Goal: Task Accomplishment & Management: Manage account settings

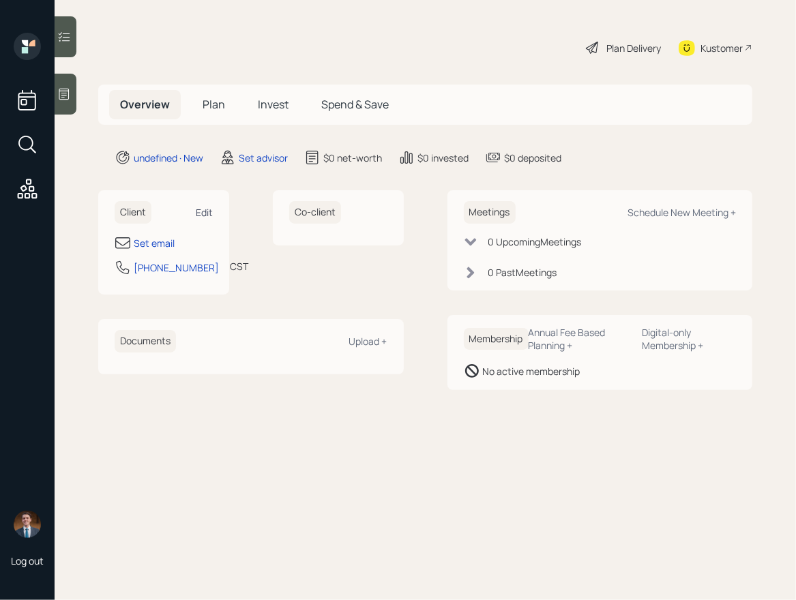
click at [204, 206] on div "Edit" at bounding box center [204, 212] width 17 height 13
select select "America/Chicago"
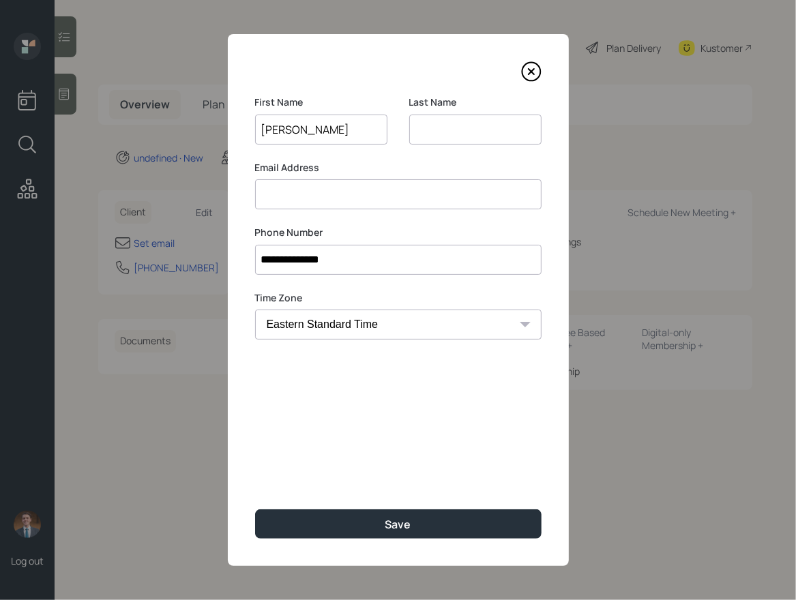
type input "Ethan"
type input "Treadwell"
type input "[EMAIL_ADDRESS][DOMAIN_NAME]"
click at [255, 509] on button "Save" at bounding box center [398, 523] width 286 height 29
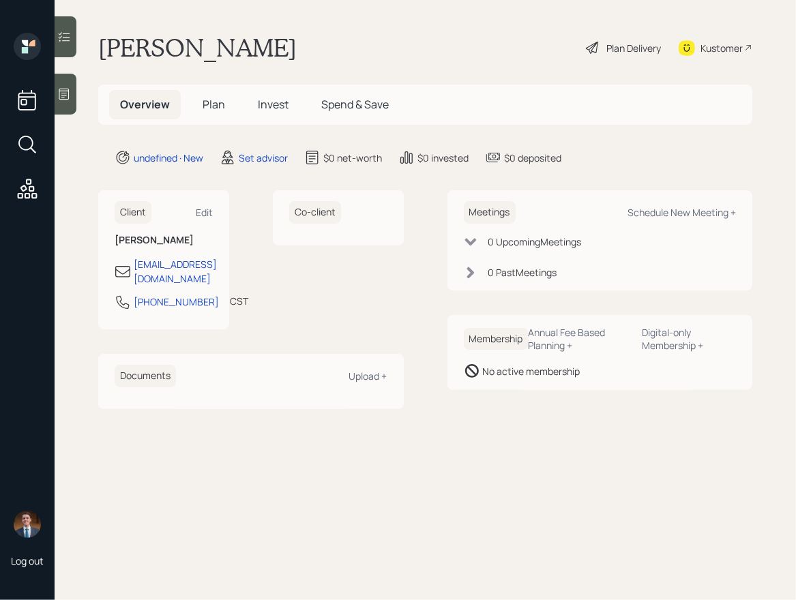
click at [72, 83] on div at bounding box center [66, 94] width 22 height 41
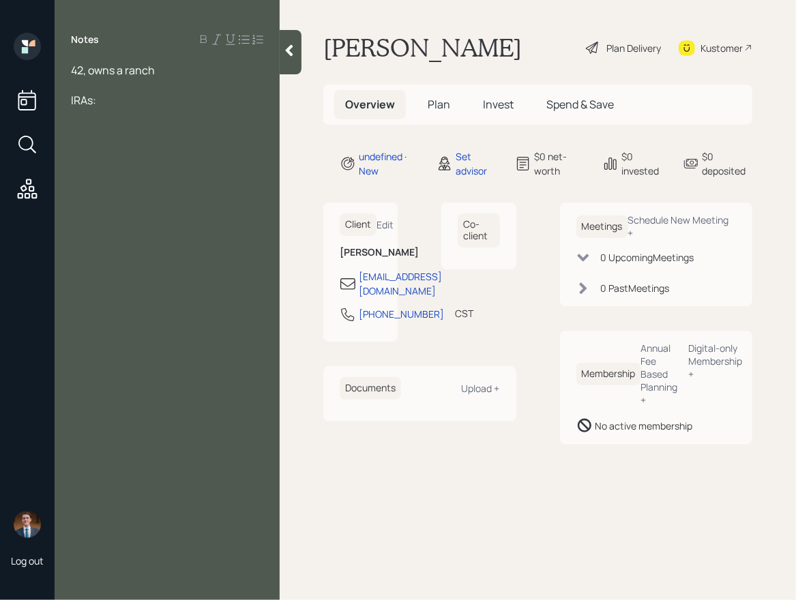
click at [83, 85] on div at bounding box center [167, 85] width 192 height 15
click at [110, 102] on div "IRAs:" at bounding box center [167, 100] width 192 height 15
drag, startPoint x: 124, startPoint y: 104, endPoint x: 61, endPoint y: 66, distance: 73.1
click at [61, 66] on div "42, owns a ranch IRAs:" at bounding box center [167, 85] width 225 height 45
click at [112, 81] on div at bounding box center [167, 85] width 192 height 15
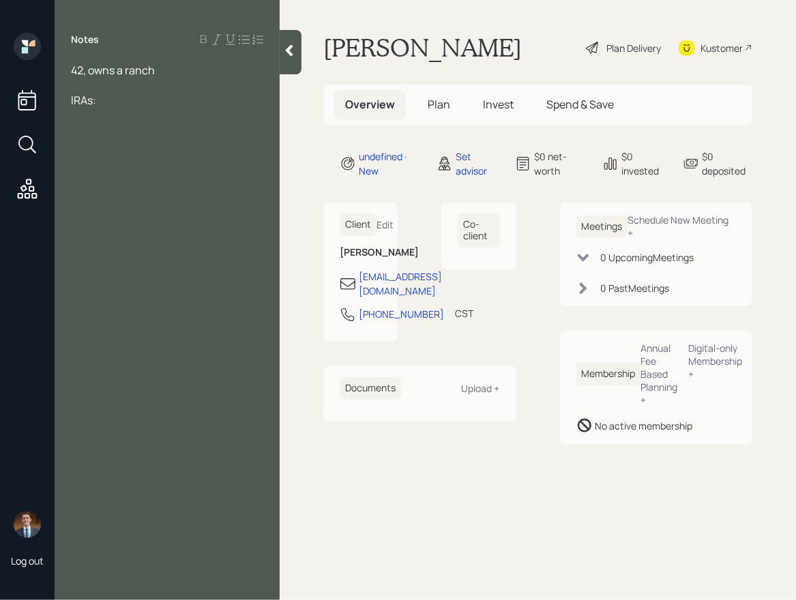
click at [162, 95] on div "IRAs:" at bounding box center [167, 100] width 192 height 15
click at [115, 89] on div at bounding box center [167, 85] width 192 height 15
click at [103, 106] on div at bounding box center [167, 100] width 192 height 15
click at [126, 120] on div "IRAs:" at bounding box center [167, 115] width 192 height 15
click at [93, 118] on span "IRAs:" at bounding box center [83, 115] width 25 height 15
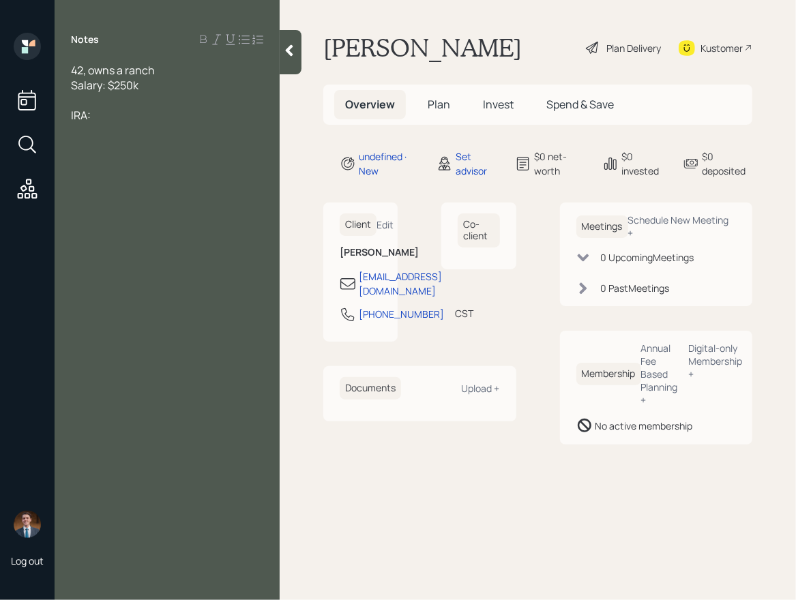
click at [102, 117] on div "IRA:" at bounding box center [167, 115] width 192 height 15
click at [95, 119] on div "IRA:" at bounding box center [167, 115] width 192 height 15
click at [95, 115] on div "IRA:" at bounding box center [167, 115] width 192 height 15
click at [189, 132] on div "Land/business: $3m" at bounding box center [167, 130] width 192 height 15
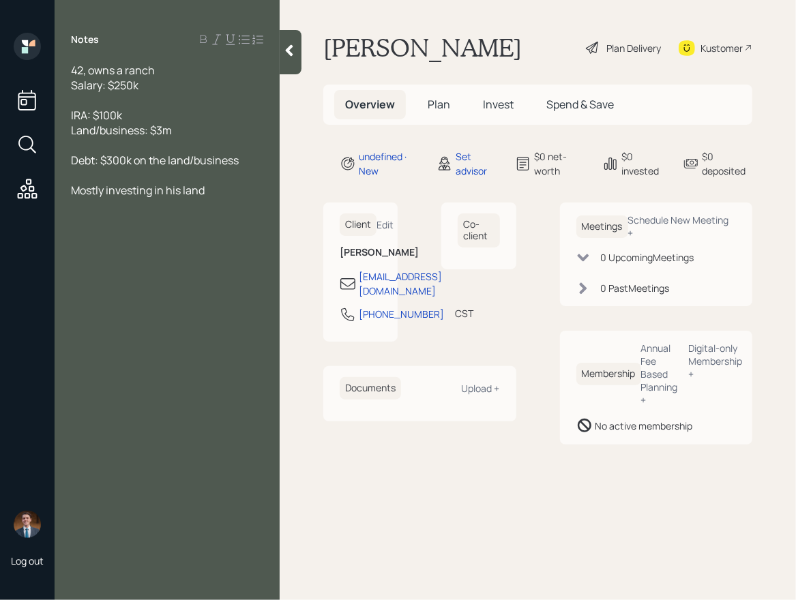
click at [214, 195] on div "Mostly investing in his land" at bounding box center [167, 190] width 192 height 15
click at [160, 70] on div "42, owns a ranch" at bounding box center [167, 70] width 192 height 15
click at [205, 190] on div "Mostly investing in his land" at bounding box center [167, 190] width 192 height 15
click at [289, 55] on icon at bounding box center [289, 51] width 14 height 14
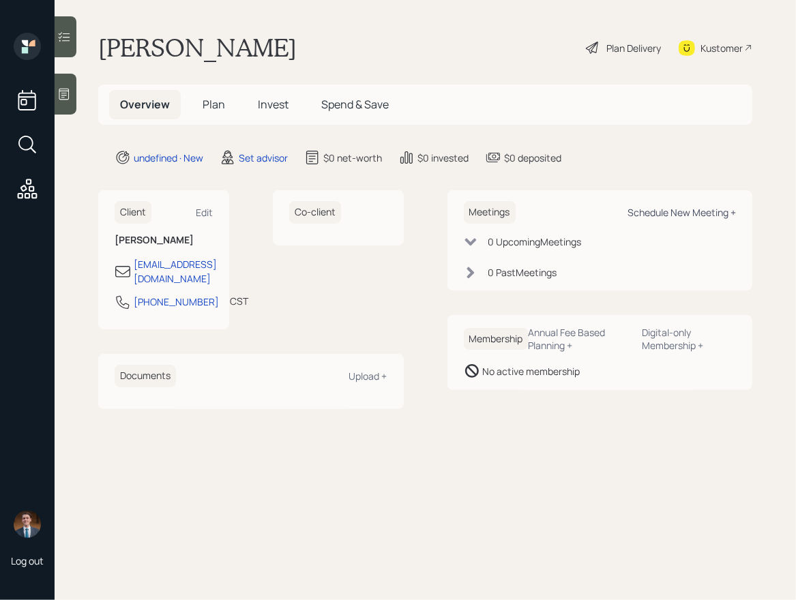
click at [663, 211] on div "Schedule New Meeting +" at bounding box center [681, 212] width 108 height 13
select select "round-robin"
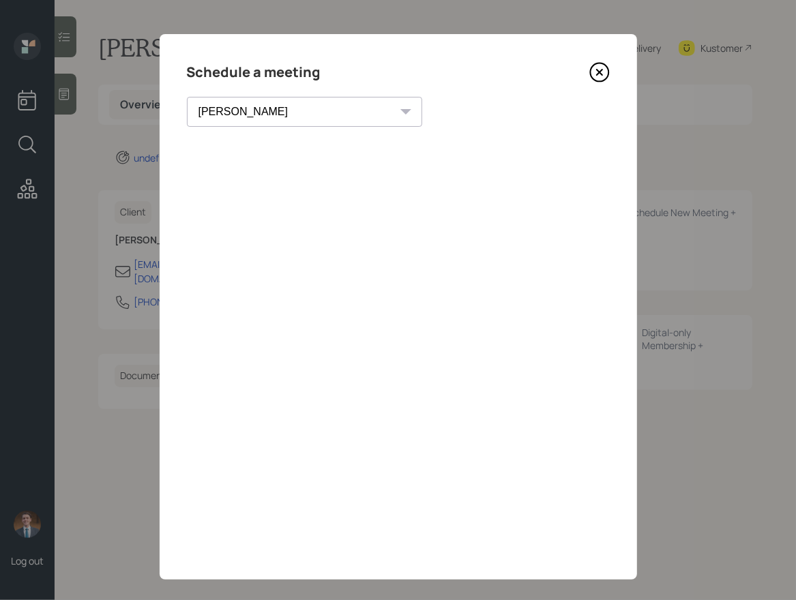
click at [599, 72] on icon at bounding box center [598, 72] width 5 height 5
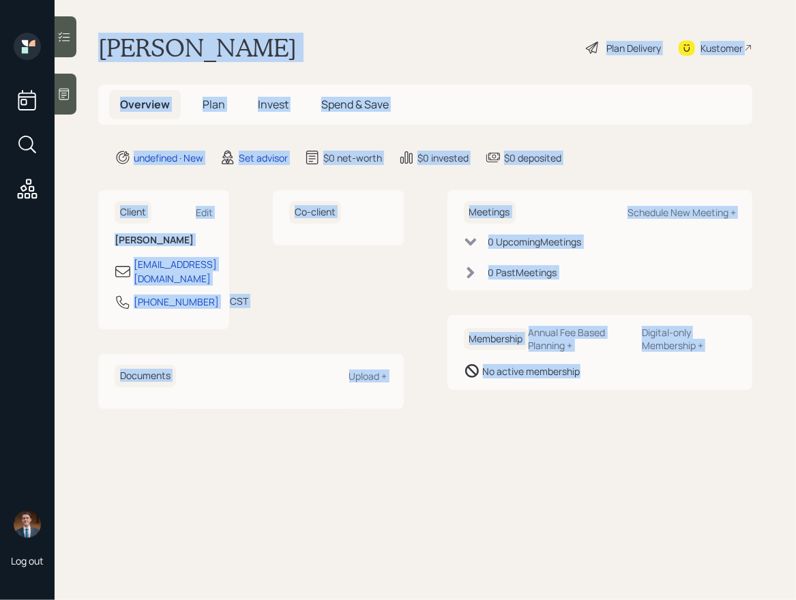
drag, startPoint x: 95, startPoint y: 43, endPoint x: 518, endPoint y: 468, distance: 599.8
click at [518, 469] on main "Ethan Treadwell Plan Delivery Kustomer Overview Plan Invest Spend & Save undefi…" at bounding box center [425, 300] width 741 height 600
click at [518, 468] on main "Ethan Treadwell Plan Delivery Kustomer Overview Plan Invest Spend & Save undefi…" at bounding box center [425, 300] width 741 height 600
drag, startPoint x: 601, startPoint y: 435, endPoint x: 222, endPoint y: 47, distance: 542.9
click at [222, 47] on main "Ethan Treadwell Plan Delivery Kustomer Overview Plan Invest Spend & Save undefi…" at bounding box center [425, 300] width 741 height 600
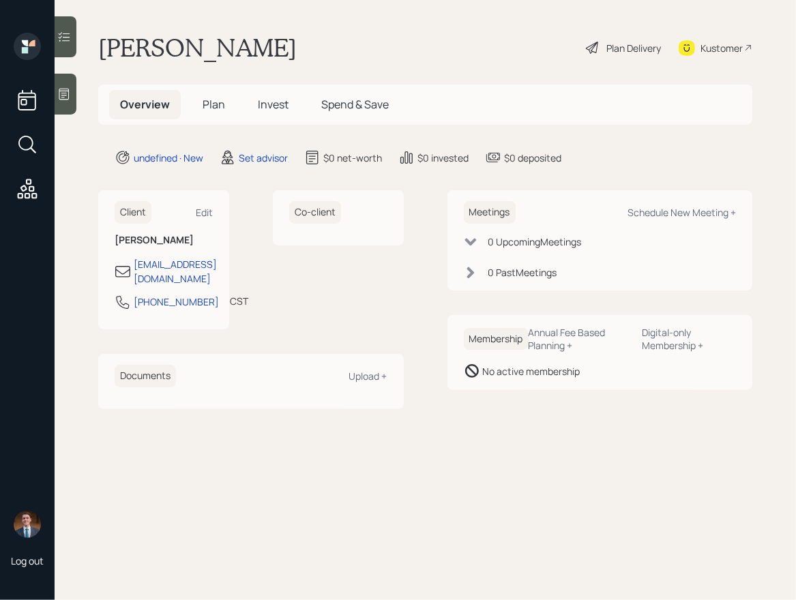
click at [138, 48] on h1 "Ethan Treadwell" at bounding box center [197, 48] width 198 height 30
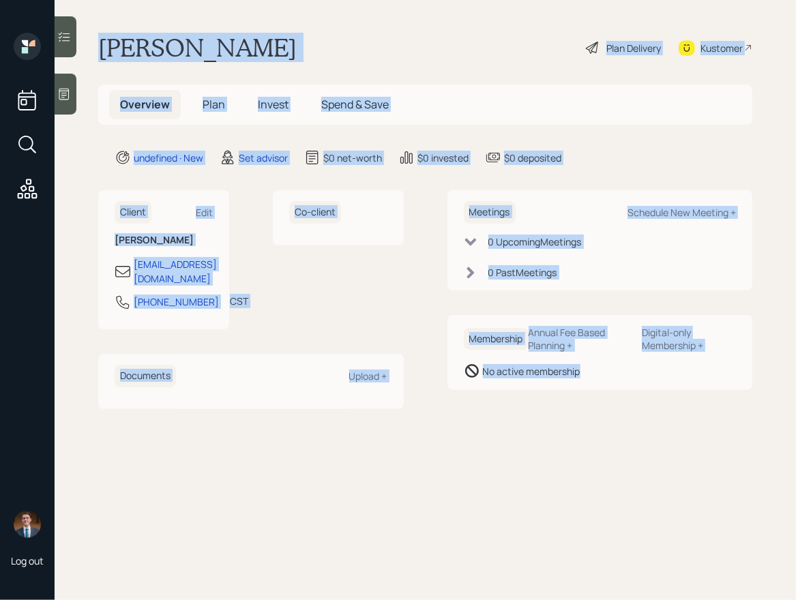
drag, startPoint x: 99, startPoint y: 44, endPoint x: 565, endPoint y: 391, distance: 581.4
click at [565, 391] on main "Ethan Treadwell Plan Delivery Kustomer Overview Plan Invest Spend & Save undefi…" at bounding box center [425, 300] width 741 height 600
click at [565, 391] on div "Meetings Schedule New Meeting + 0 Upcoming Meeting s 0 Past Meeting s Membershi…" at bounding box center [599, 299] width 305 height 218
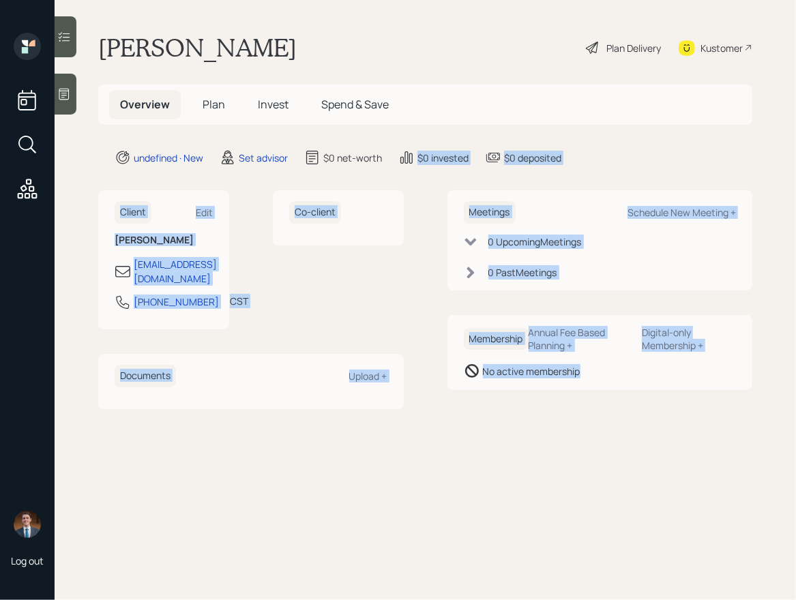
drag, startPoint x: 652, startPoint y: 385, endPoint x: 304, endPoint y: 65, distance: 472.4
click at [307, 70] on main "Ethan Treadwell Plan Delivery Kustomer Overview Plan Invest Spend & Save undefi…" at bounding box center [425, 300] width 741 height 600
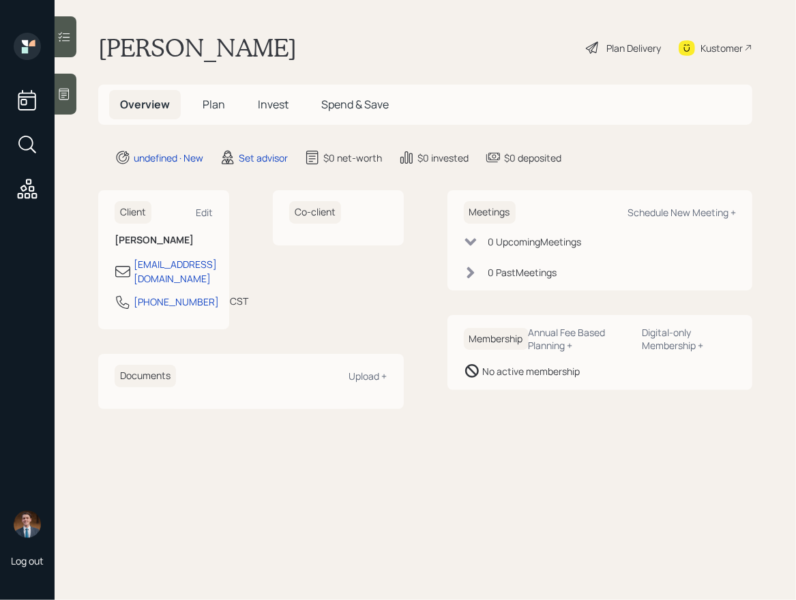
click at [230, 40] on h1 "Ethan Treadwell" at bounding box center [197, 48] width 198 height 30
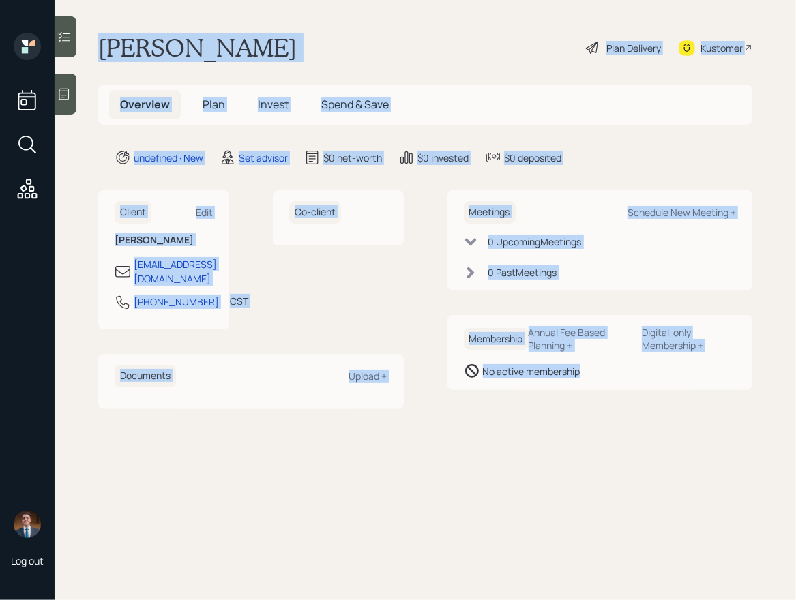
drag, startPoint x: 98, startPoint y: 46, endPoint x: 635, endPoint y: 393, distance: 639.1
click at [635, 393] on main "Ethan Treadwell Plan Delivery Kustomer Overview Plan Invest Spend & Save undefi…" at bounding box center [425, 300] width 741 height 600
click at [635, 393] on div "Meetings Schedule New Meeting + 0 Upcoming Meeting s 0 Past Meeting s Membershi…" at bounding box center [599, 299] width 305 height 218
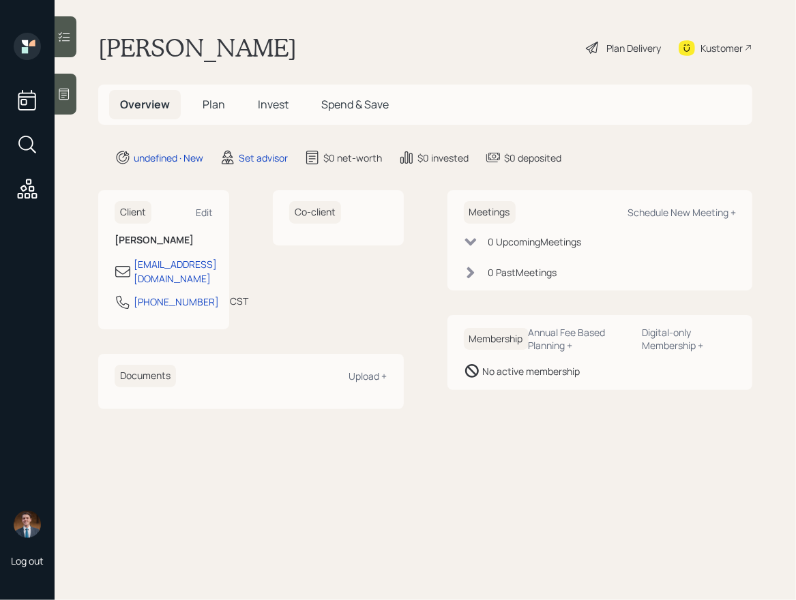
drag, startPoint x: 668, startPoint y: 397, endPoint x: 339, endPoint y: 42, distance: 483.9
click at [339, 42] on main "Ethan Treadwell Plan Delivery Kustomer Overview Plan Invest Spend & Save undefi…" at bounding box center [425, 300] width 741 height 600
click at [255, 46] on h1 "Ethan Treadwell" at bounding box center [197, 48] width 198 height 30
